Goal: Book appointment/travel/reservation

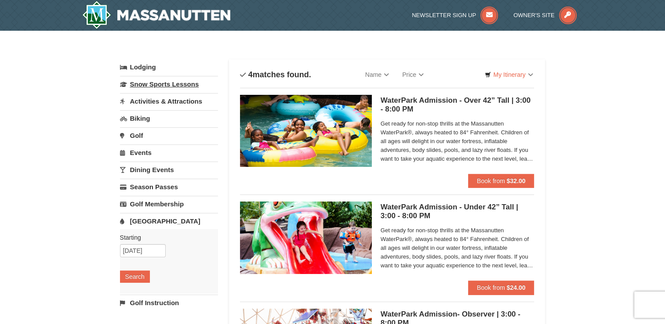
click at [144, 83] on link "Snow Sports Lessons" at bounding box center [169, 84] width 98 height 16
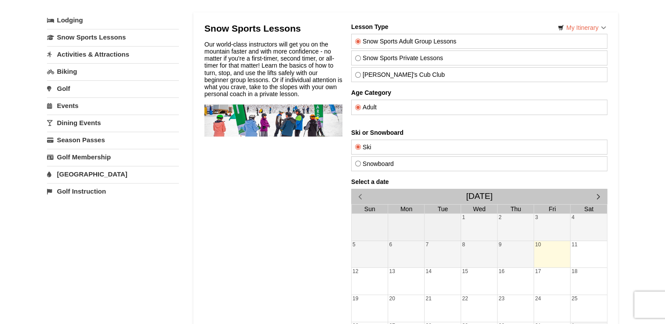
scroll to position [44, 0]
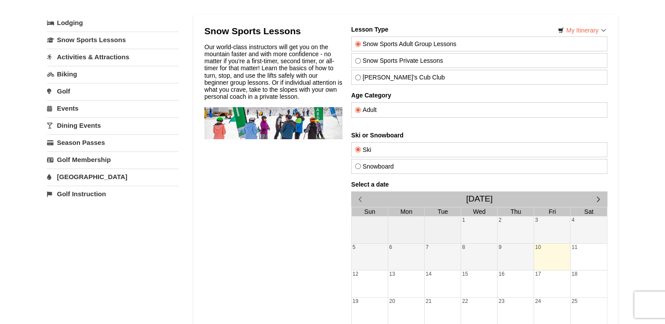
click at [91, 56] on link "Activities & Attractions" at bounding box center [113, 57] width 132 height 16
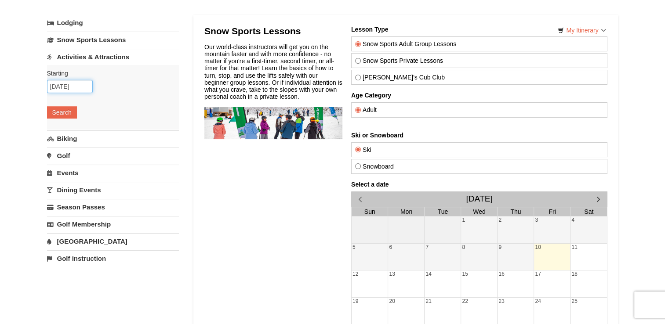
click at [55, 87] on input "10/10/2025" at bounding box center [70, 86] width 46 height 13
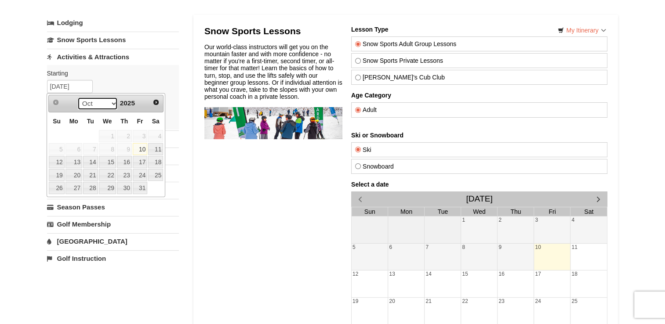
click at [111, 103] on select "Oct Nov Dec" at bounding box center [97, 103] width 41 height 13
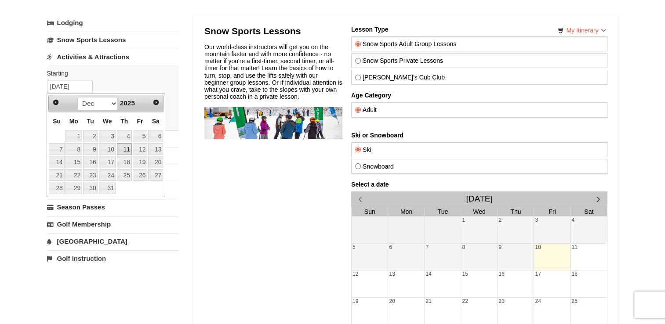
click at [125, 146] on link "11" at bounding box center [124, 149] width 15 height 12
type input "[DATE]"
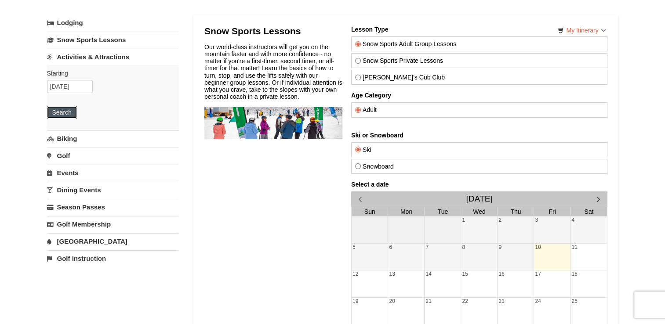
click at [64, 112] on button "Search" at bounding box center [62, 112] width 30 height 12
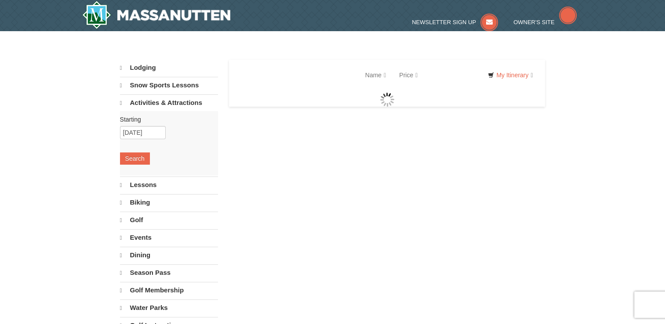
select select "10"
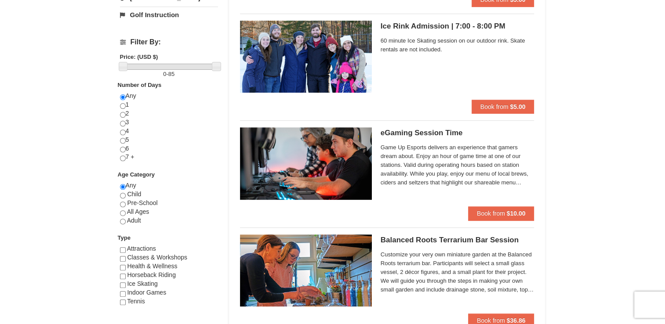
scroll to position [243, 0]
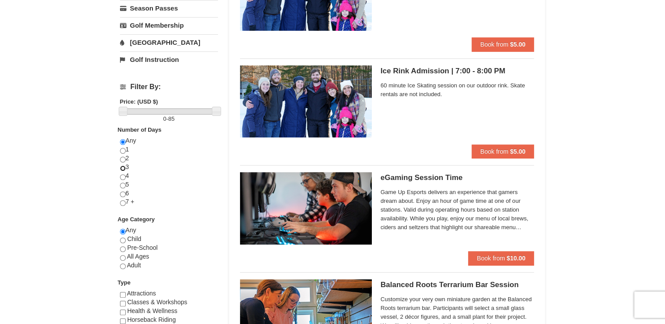
click at [123, 168] on input "radio" at bounding box center [123, 169] width 6 height 6
radio input "true"
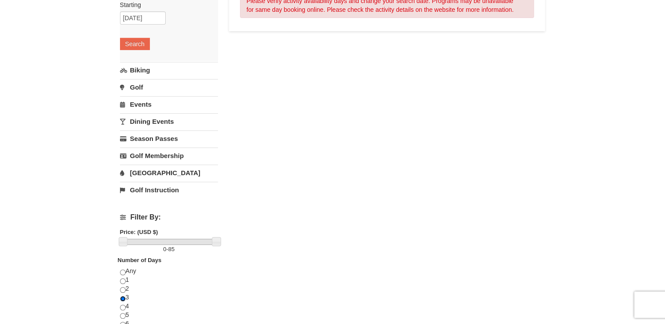
scroll to position [123, 0]
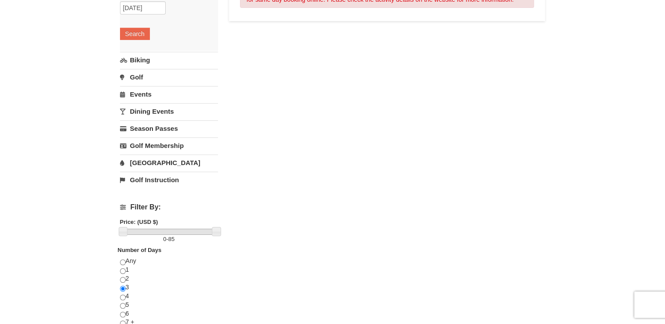
click at [155, 161] on link "[GEOGRAPHIC_DATA]" at bounding box center [169, 163] width 98 height 16
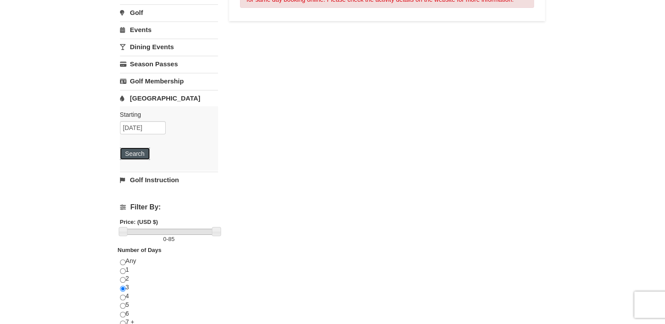
click at [137, 149] on button "Search" at bounding box center [135, 154] width 30 height 12
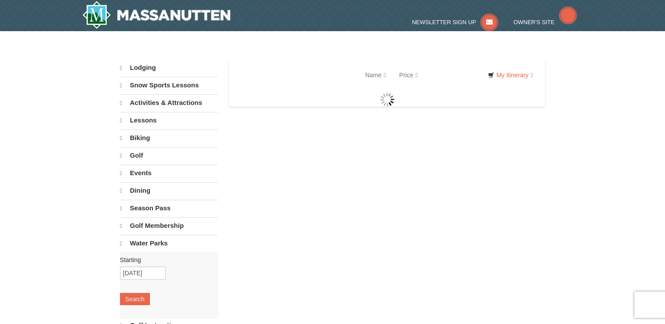
select select "10"
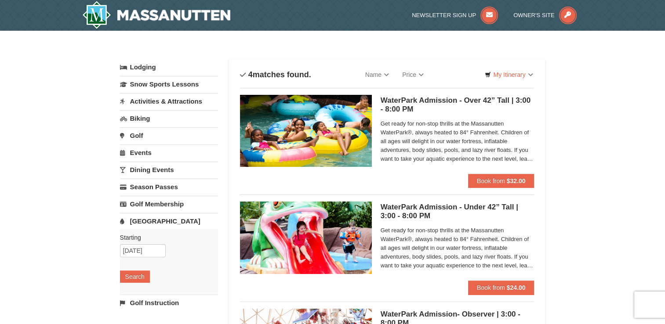
click at [144, 65] on link "Lodging" at bounding box center [169, 67] width 98 height 16
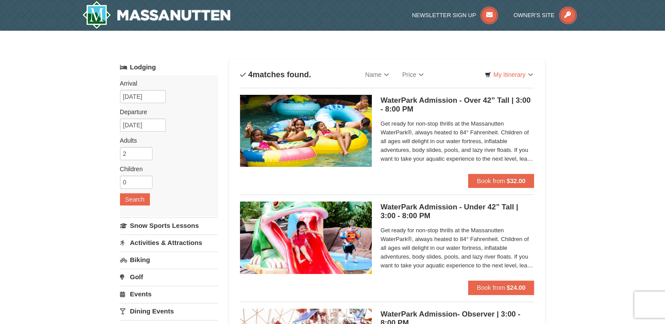
click at [138, 277] on link "Golf" at bounding box center [169, 277] width 98 height 16
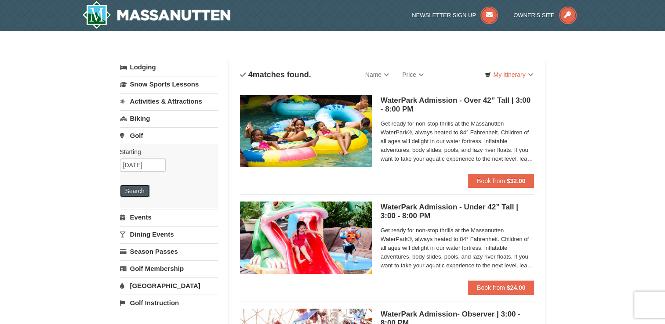
click at [144, 190] on button "Search" at bounding box center [135, 191] width 30 height 12
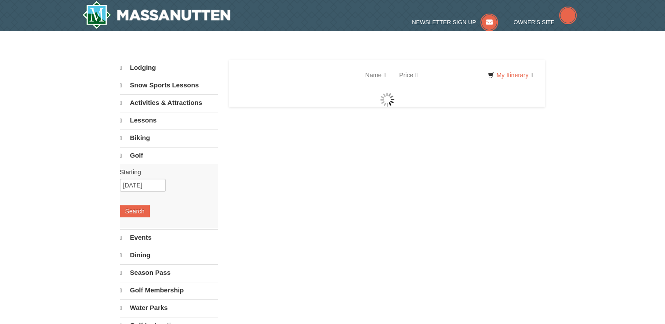
select select "10"
